Goal: Entertainment & Leisure: Browse casually

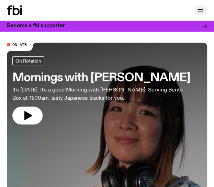
click at [202, 11] on icon "button" at bounding box center [201, 11] width 6 height 0
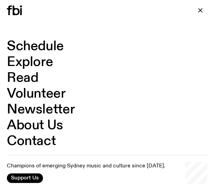
click at [25, 60] on link "Explore" at bounding box center [30, 62] width 46 height 13
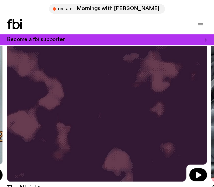
scroll to position [492, 0]
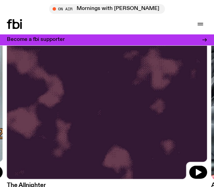
click at [68, 65] on img at bounding box center [107, 45] width 201 height 267
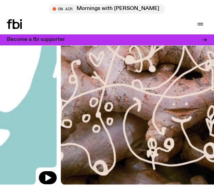
scroll to position [1238, 0]
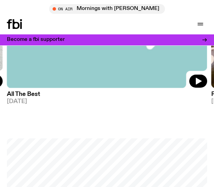
click at [21, 22] on icon at bounding box center [21, 25] width 2 height 7
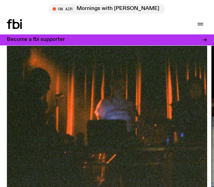
scroll to position [430, 0]
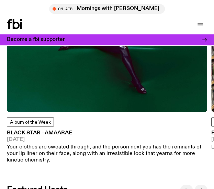
scroll to position [1087, 0]
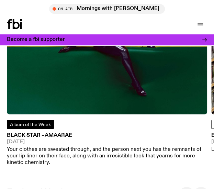
click at [22, 125] on span "Album of the Week" at bounding box center [30, 125] width 41 height 5
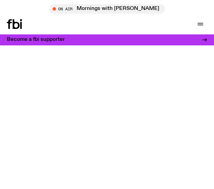
scroll to position [948, 0]
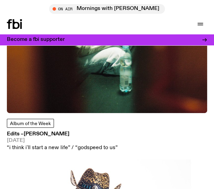
drag, startPoint x: 89, startPoint y: 91, endPoint x: 43, endPoint y: 95, distance: 46.6
click at [43, 95] on img at bounding box center [107, 13] width 201 height 201
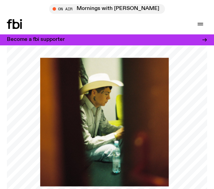
scroll to position [80, 0]
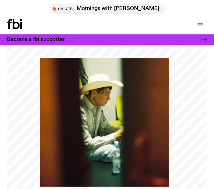
click at [58, 24] on div "Schedule Explore Read Volunteer Newsletter" at bounding box center [56, 24] width 98 height 10
